Goal: Information Seeking & Learning: Check status

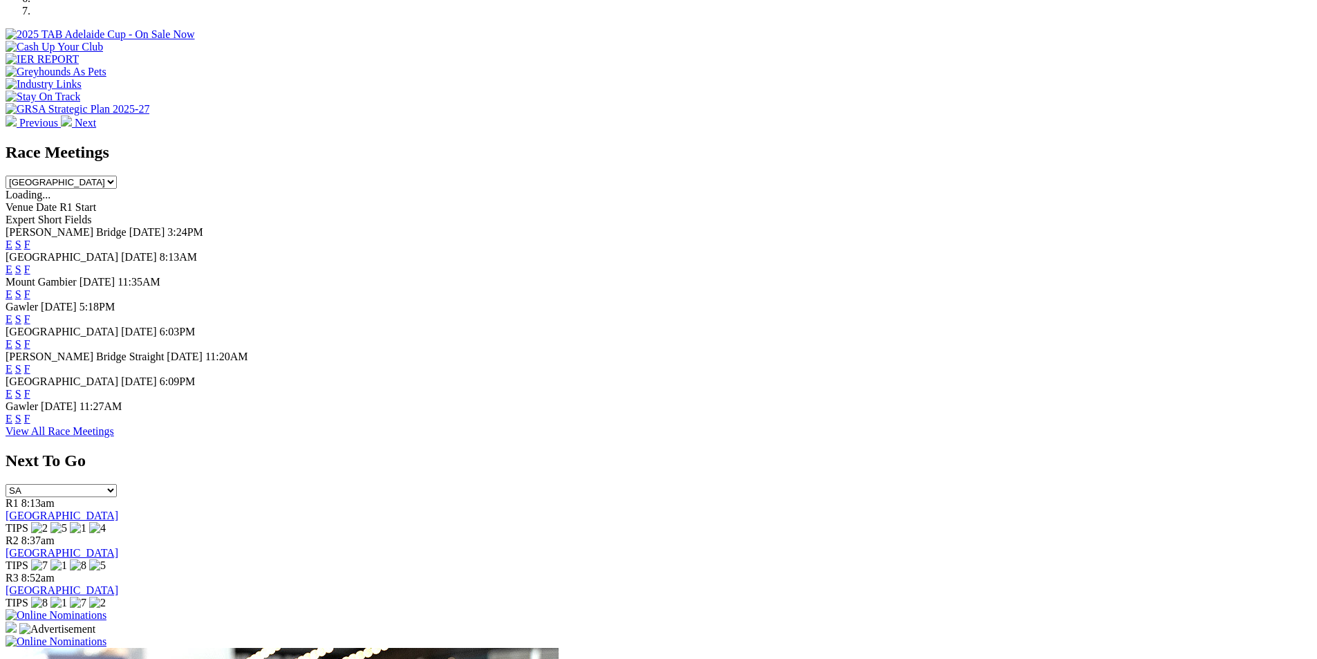
scroll to position [576, 0]
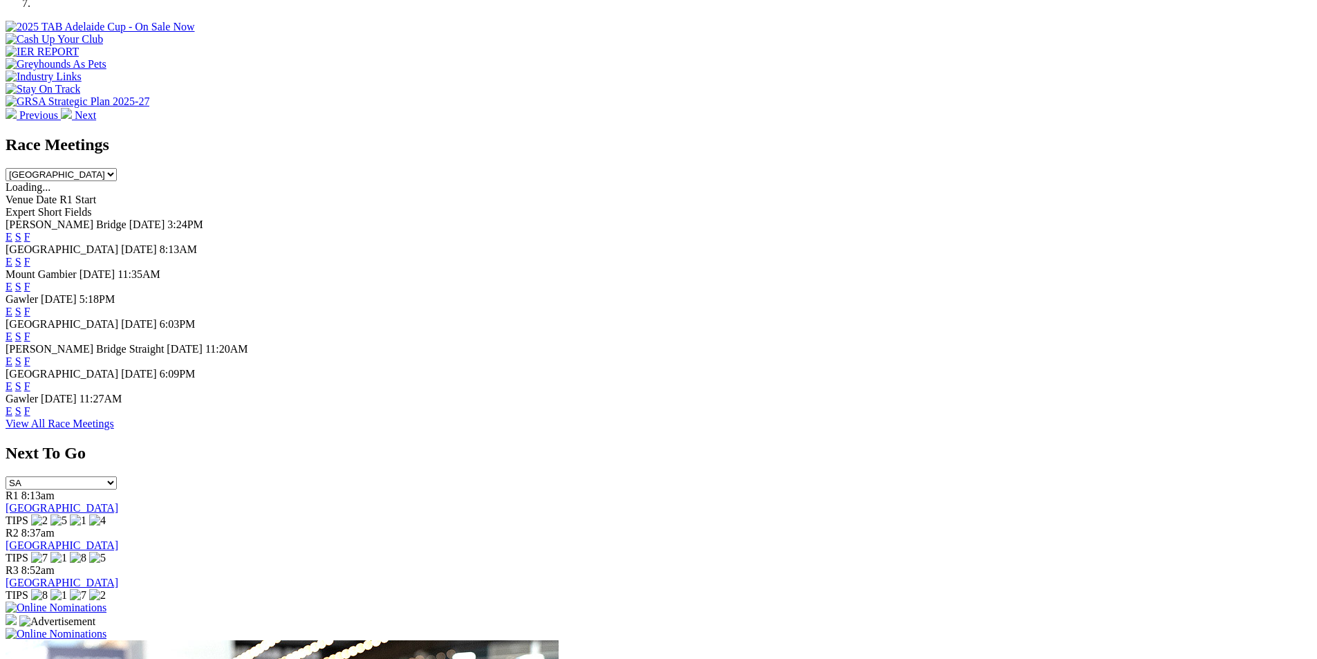
click at [30, 256] on link "F" at bounding box center [27, 262] width 6 height 12
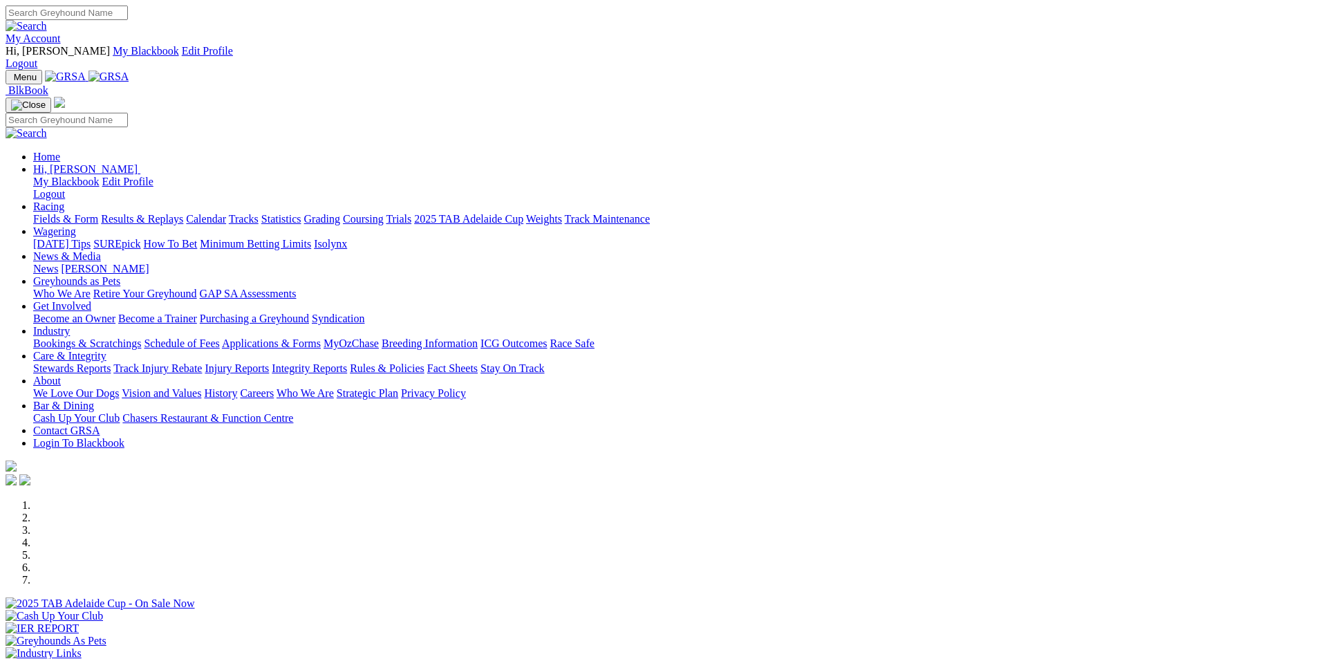
click at [183, 213] on link "Results & Replays" at bounding box center [142, 219] width 82 height 12
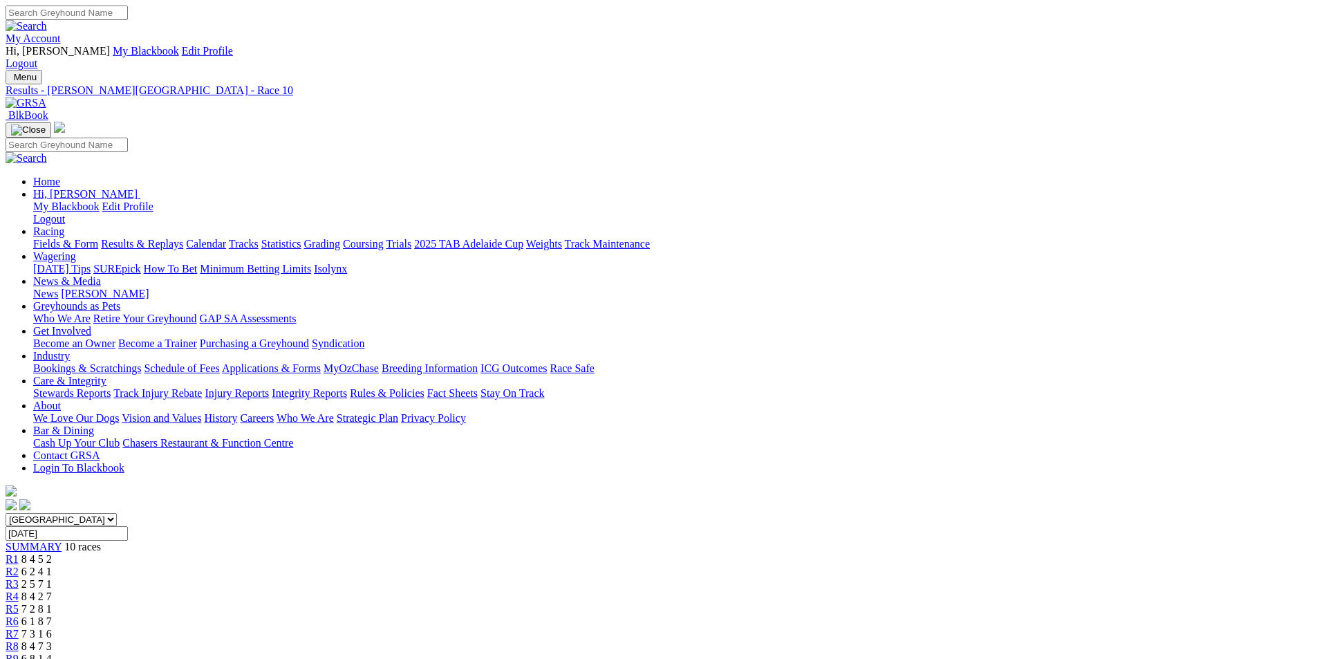
click at [52, 652] on span "6 8 1 4" at bounding box center [36, 658] width 30 height 12
click at [52, 640] on span "8 4 7 3" at bounding box center [36, 646] width 30 height 12
click at [52, 628] on span "7 3 1 6" at bounding box center [36, 634] width 30 height 12
click at [52, 615] on span "6 1 8 7" at bounding box center [36, 621] width 30 height 12
click at [52, 603] on span "7 2 8 1" at bounding box center [36, 609] width 30 height 12
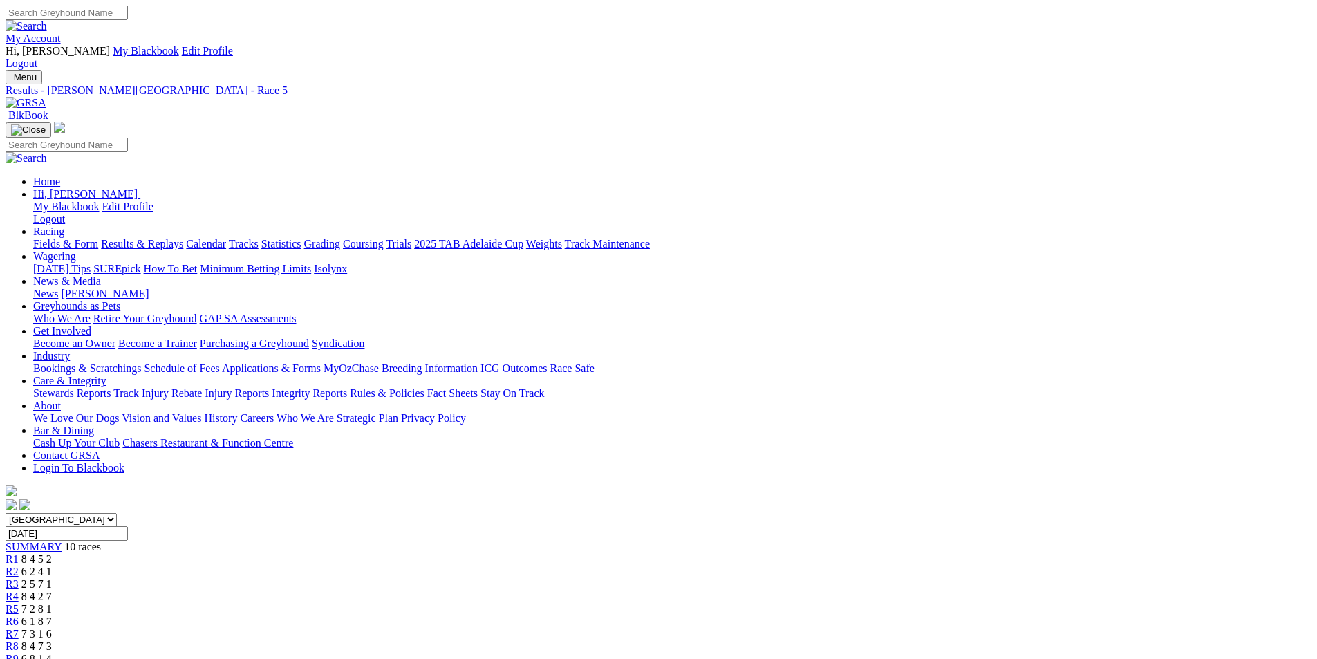
click at [52, 590] on span "8 4 2 7" at bounding box center [36, 596] width 30 height 12
click at [52, 578] on span "2 5 7 1" at bounding box center [36, 584] width 30 height 12
click at [52, 565] on span "6 2 4 1" at bounding box center [36, 571] width 30 height 12
click at [52, 553] on span "8 4 5 2" at bounding box center [36, 559] width 30 height 12
